Goal: Transaction & Acquisition: Purchase product/service

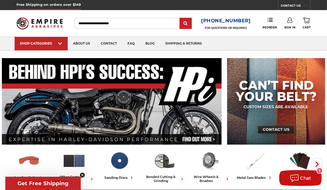
click at [95, 24] on input "Search" at bounding box center [127, 23] width 105 height 11
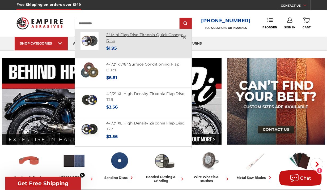
type input "**********"
click at [136, 34] on link "2" Mini Flap Disc Zirconia Quick Change Disc" at bounding box center [144, 37] width 77 height 11
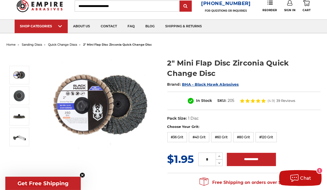
scroll to position [27, 0]
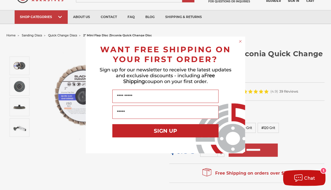
click at [241, 40] on circle "Close dialog" at bounding box center [240, 41] width 5 height 5
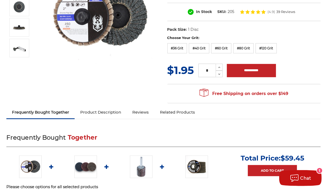
scroll to position [0, 0]
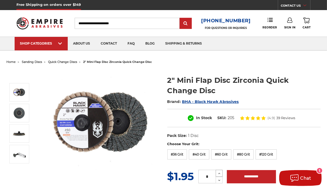
click at [218, 173] on icon at bounding box center [220, 174] width 4 height 5
type input "*"
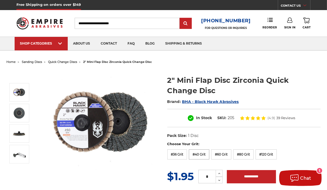
click at [199, 155] on label "#40 Grit" at bounding box center [199, 155] width 20 height 10
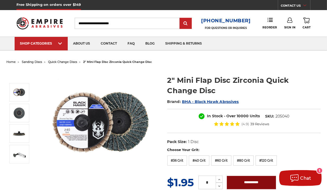
click at [244, 182] on input "**********" at bounding box center [251, 182] width 49 height 13
click at [178, 112] on div "In Stock - Over 10000 Units SKU: 205040 (4.9) 39 Reviews" at bounding box center [244, 121] width 153 height 24
click at [222, 157] on label "#60 Grit" at bounding box center [221, 161] width 20 height 10
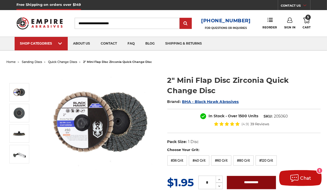
click at [249, 182] on input "**********" at bounding box center [251, 182] width 49 height 13
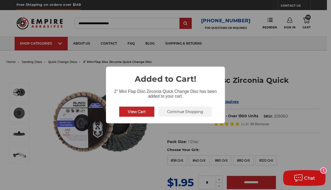
click at [181, 111] on button "Continue Shopping" at bounding box center [185, 112] width 53 height 10
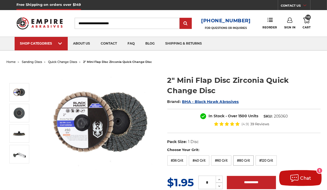
click at [245, 161] on label "#80 Grit" at bounding box center [243, 161] width 20 height 10
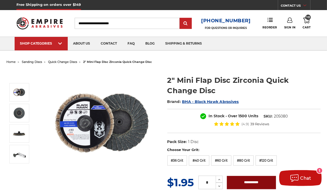
click at [253, 183] on input "**********" at bounding box center [251, 182] width 49 height 13
type input "**********"
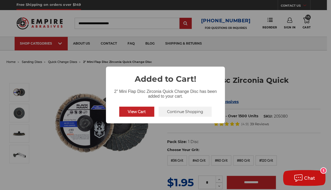
click at [137, 111] on button "View Cart" at bounding box center [136, 112] width 35 height 10
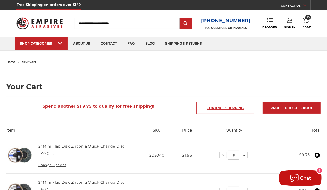
click at [229, 107] on link "Continue Shopping" at bounding box center [226, 108] width 58 height 12
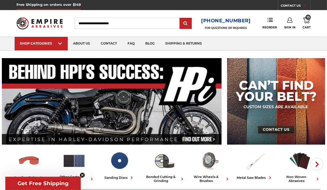
click at [124, 21] on input "Search" at bounding box center [127, 23] width 105 height 11
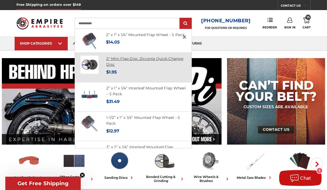
type input "**********"
click at [123, 65] on link "2" Mini Flap Disc Zirconia Quick Change Disc" at bounding box center [144, 61] width 77 height 11
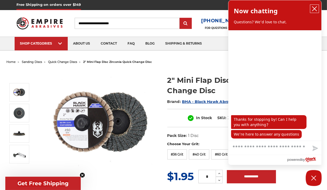
click at [316, 8] on icon "close chatbox" at bounding box center [315, 9] width 4 height 4
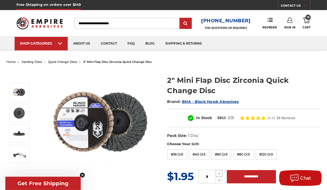
click at [219, 173] on use at bounding box center [220, 173] width 2 height 1
click at [219, 173] on icon at bounding box center [220, 174] width 4 height 5
type input "*"
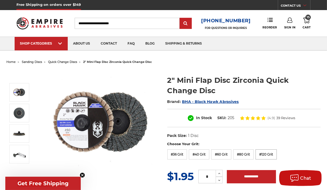
click at [268, 155] on label "#120 Grit" at bounding box center [266, 155] width 21 height 10
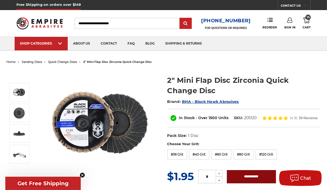
click at [244, 177] on input "**********" at bounding box center [251, 176] width 49 height 13
type input "**********"
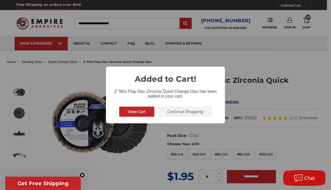
click at [142, 113] on button "View Cart" at bounding box center [136, 112] width 35 height 10
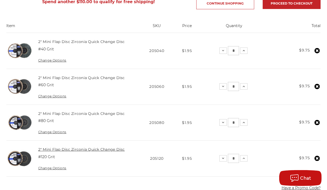
scroll to position [106, 0]
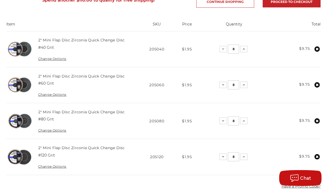
drag, startPoint x: 81, startPoint y: 40, endPoint x: 74, endPoint y: 80, distance: 39.9
click at [72, 83] on td "2" Mini Flap Disc Zirconia Quick Change Disc #60 Grit Change Options" at bounding box center [86, 85] width 106 height 36
click at [116, 39] on link "2" Mini Flap Disc Zirconia Quick Change Disc" at bounding box center [81, 40] width 87 height 5
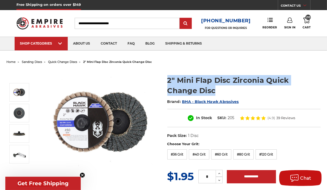
drag, startPoint x: 168, startPoint y: 80, endPoint x: 185, endPoint y: 91, distance: 20.1
click at [185, 91] on h1 "2" Mini Flap Disc Zirconia Quick Change Disc" at bounding box center [244, 85] width 153 height 21
drag, startPoint x: 185, startPoint y: 91, endPoint x: 245, endPoint y: 80, distance: 61.4
copy h1 "2" Mini Flap Disc Zirconia Quick Change Disc"
click at [65, 89] on img at bounding box center [100, 123] width 106 height 106
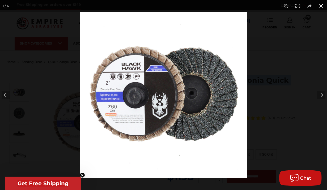
click at [320, 6] on button at bounding box center [322, 6] width 12 height 12
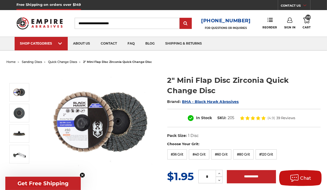
click at [293, 22] on link "Sign In" at bounding box center [290, 24] width 11 height 12
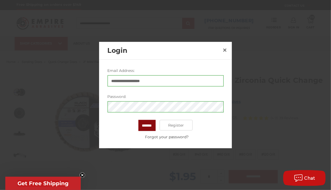
click at [149, 122] on input "*******" at bounding box center [147, 125] width 17 height 11
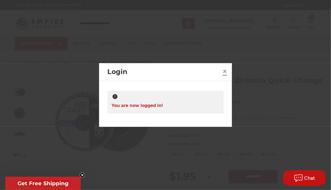
click at [227, 72] on span "×" at bounding box center [225, 71] width 5 height 10
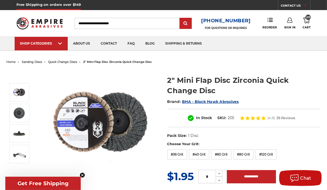
click at [307, 22] on icon at bounding box center [307, 21] width 6 height 6
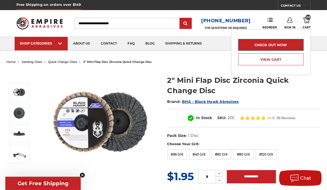
click at [261, 48] on link "Check out now" at bounding box center [271, 45] width 65 height 12
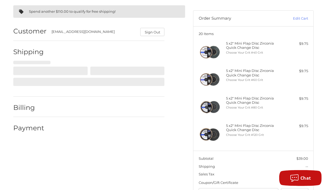
scroll to position [44, 0]
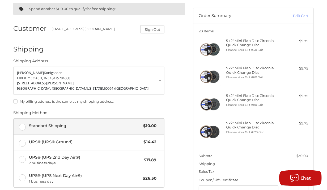
click at [24, 127] on label "Standard Shipping $10.00" at bounding box center [89, 127] width 151 height 16
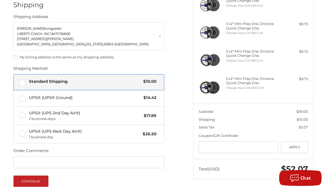
scroll to position [98, 0]
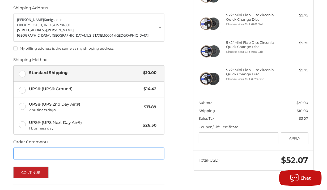
click at [25, 155] on input "Order Comments" at bounding box center [88, 154] width 151 height 12
click at [79, 9] on div "Shipping Address" at bounding box center [88, 9] width 151 height 9
click at [32, 153] on input "**" at bounding box center [88, 154] width 151 height 12
type input "*********"
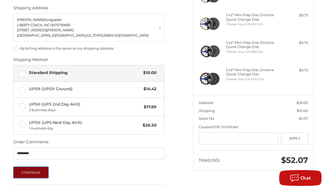
click at [32, 170] on button "Continue" at bounding box center [30, 173] width 35 height 12
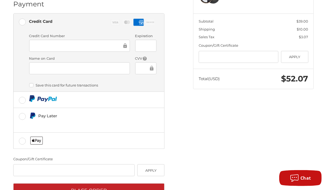
scroll to position [188, 0]
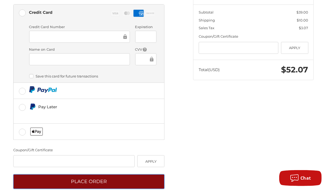
click at [88, 175] on button "Place Order" at bounding box center [88, 182] width 151 height 15
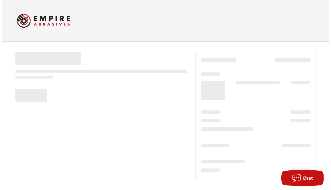
scroll to position [0, 0]
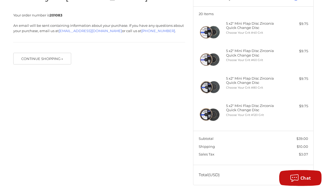
scroll to position [67, 0]
